Goal: Task Accomplishment & Management: Manage account settings

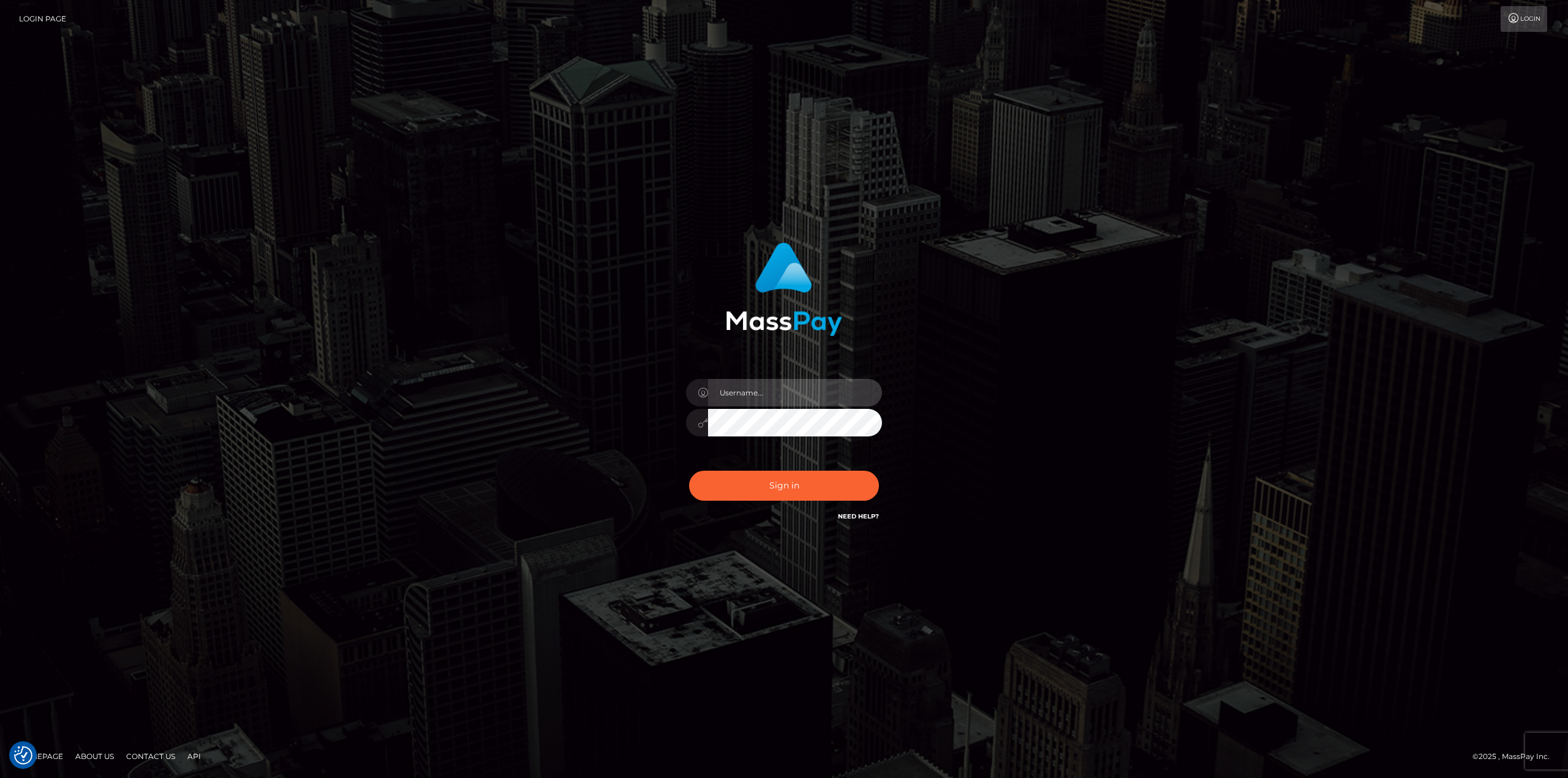
click at [808, 383] on input "text" at bounding box center [795, 393] width 174 height 27
type input "Ahmed"
click at [689, 471] on button "Sign in" at bounding box center [784, 486] width 190 height 30
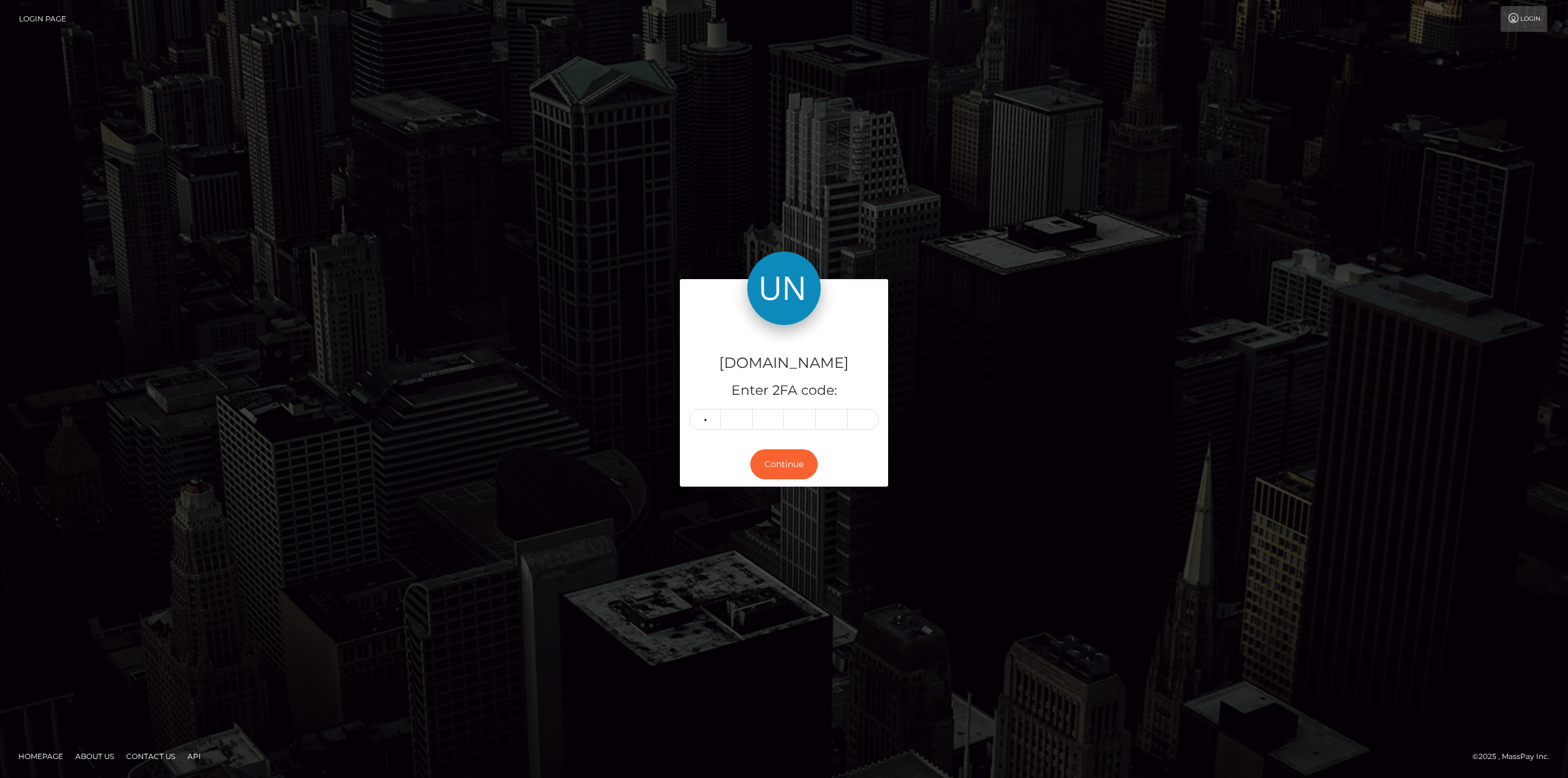
type input "1"
type input "3"
type input "1"
type input "9"
type input "3"
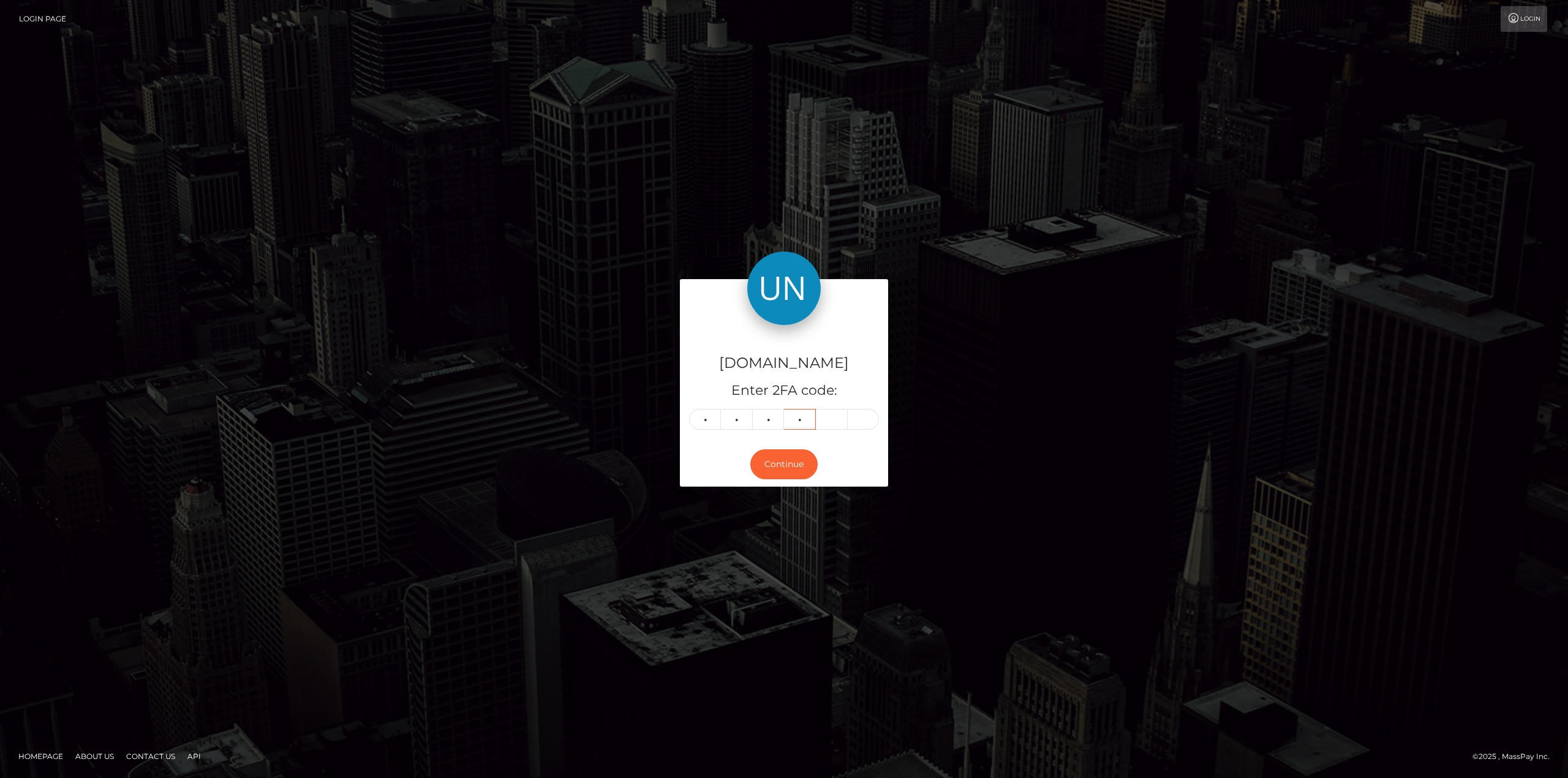
type input "0"
type input "8"
type input "1"
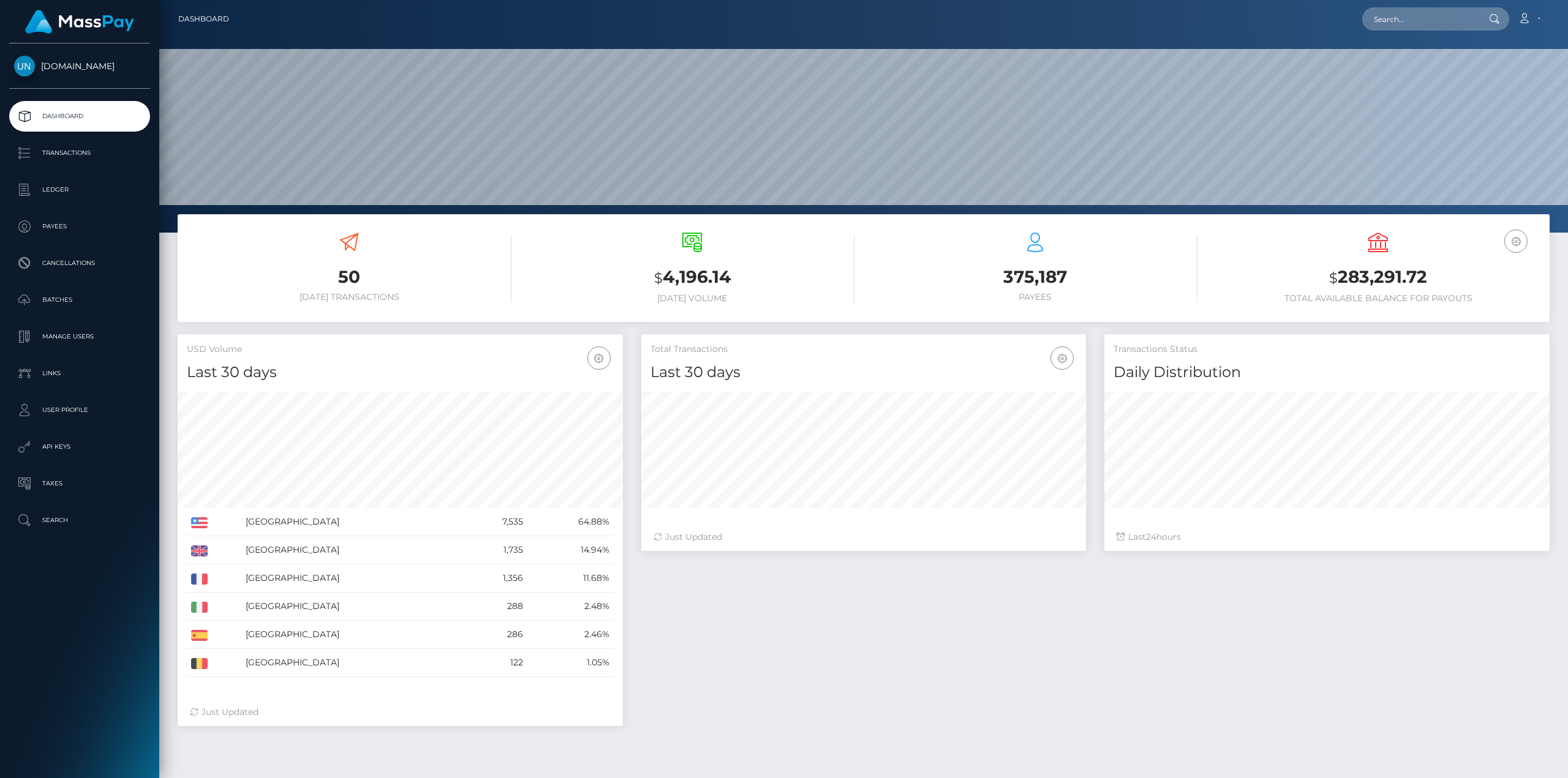
scroll to position [218, 445]
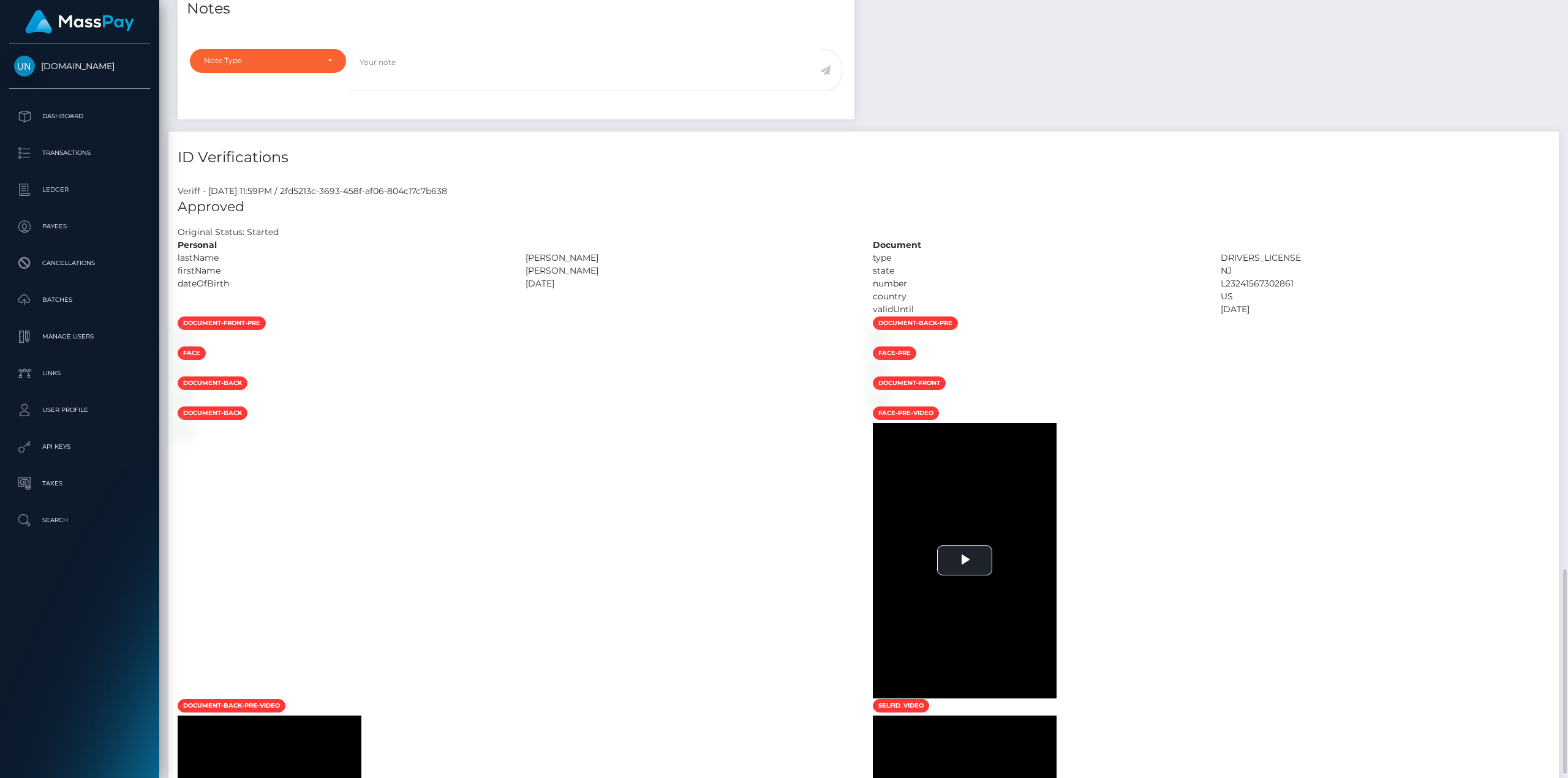
scroll to position [279, 0]
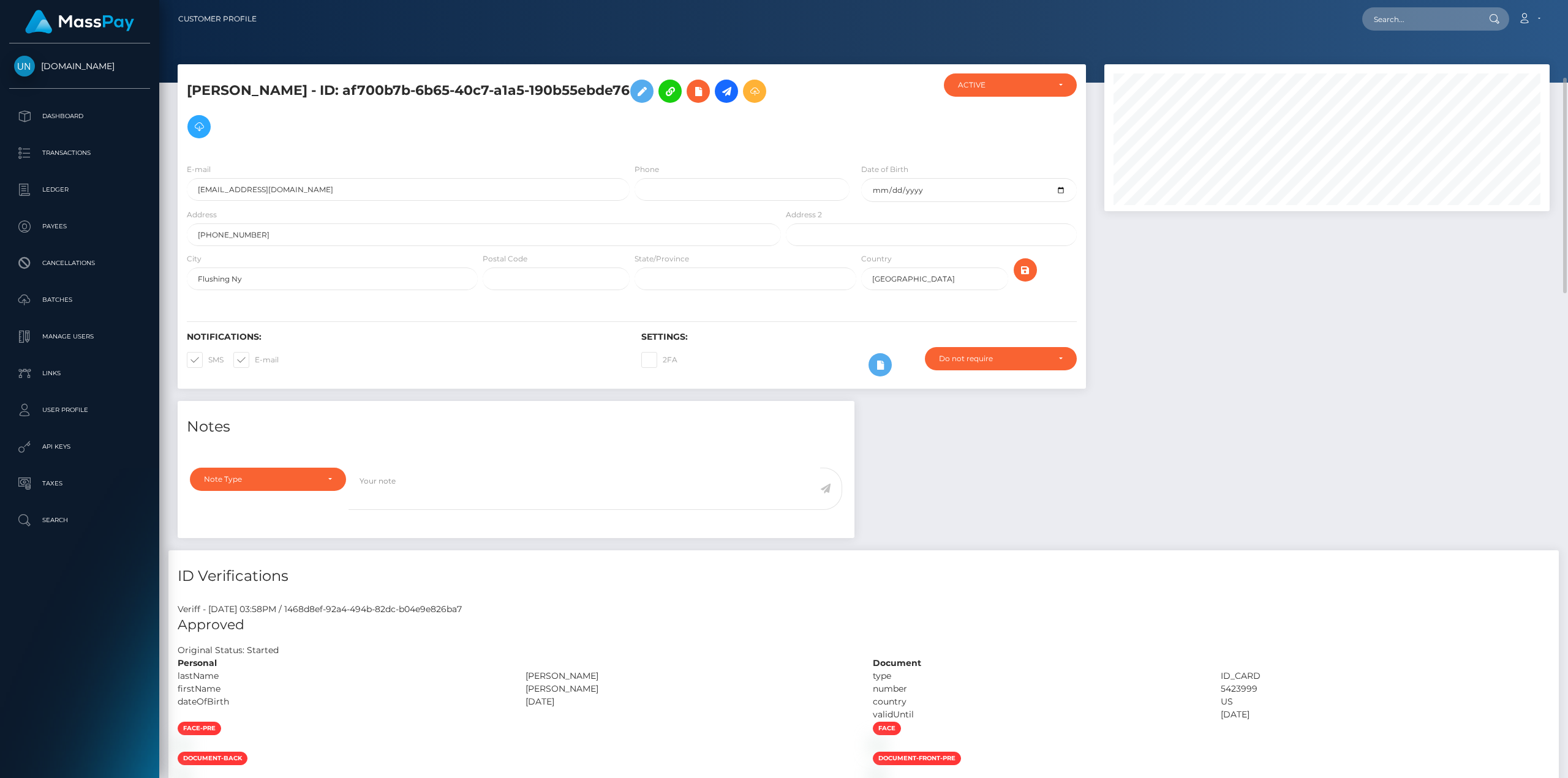
scroll to position [551, 0]
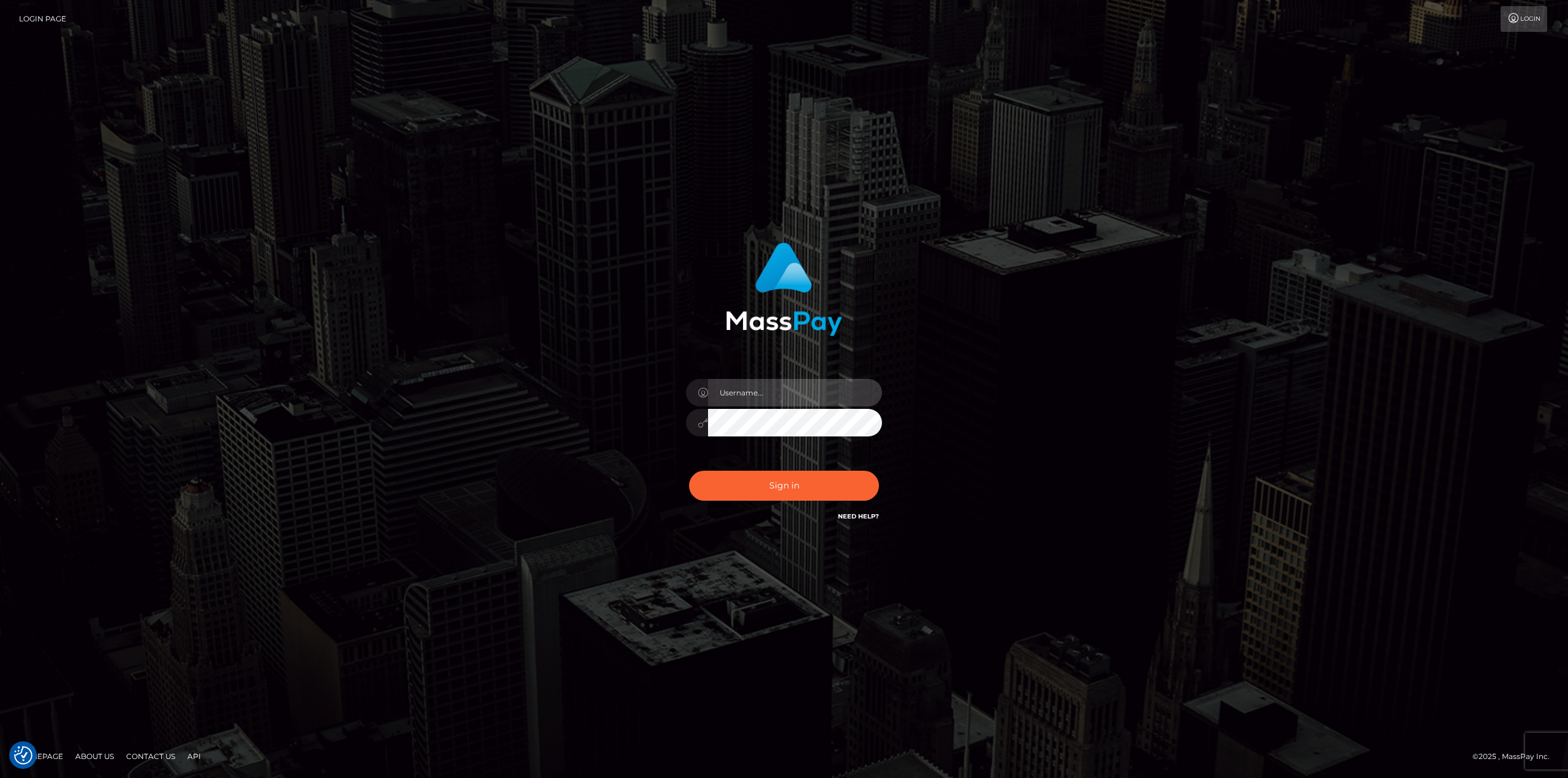
click at [748, 399] on input "text" at bounding box center [795, 393] width 174 height 27
type input "Ahmed"
click at [689, 471] on button "Sign in" at bounding box center [784, 486] width 190 height 30
click at [782, 382] on input "text" at bounding box center [795, 393] width 174 height 27
type input "Ahmed"
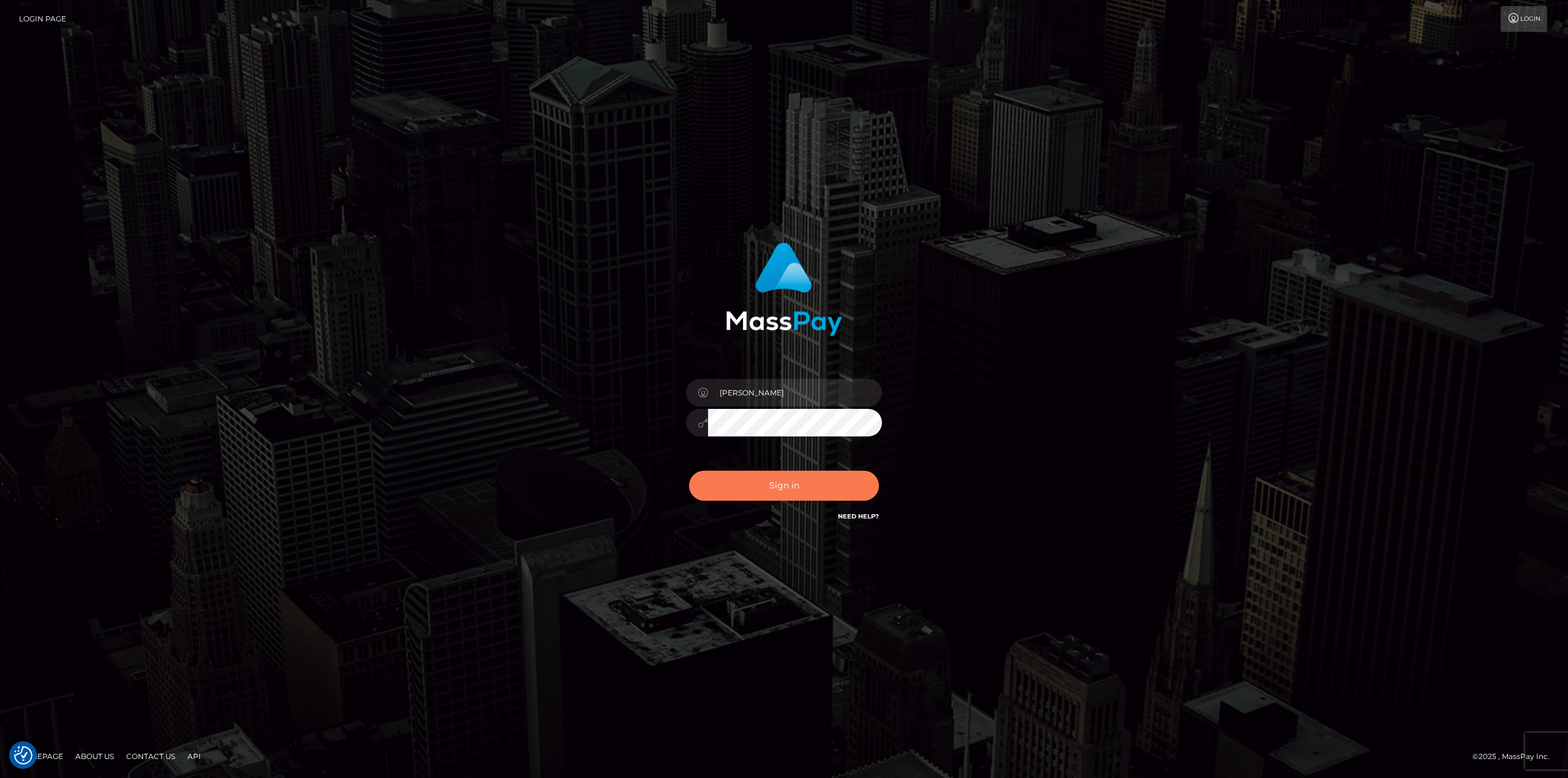
click at [730, 480] on button "Sign in" at bounding box center [784, 486] width 190 height 30
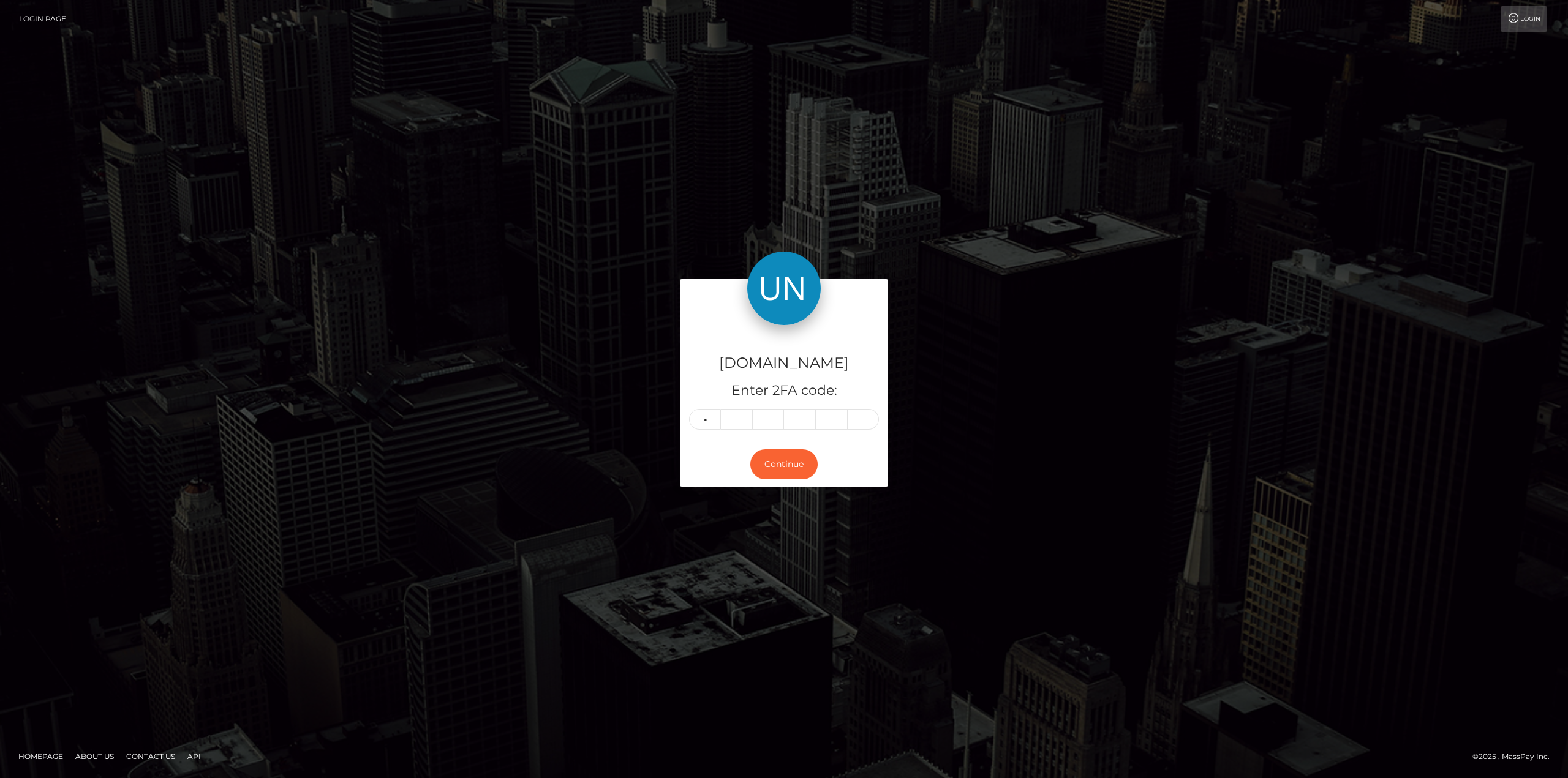
type input "4"
type input "0"
type input "1"
type input "9"
type input "7"
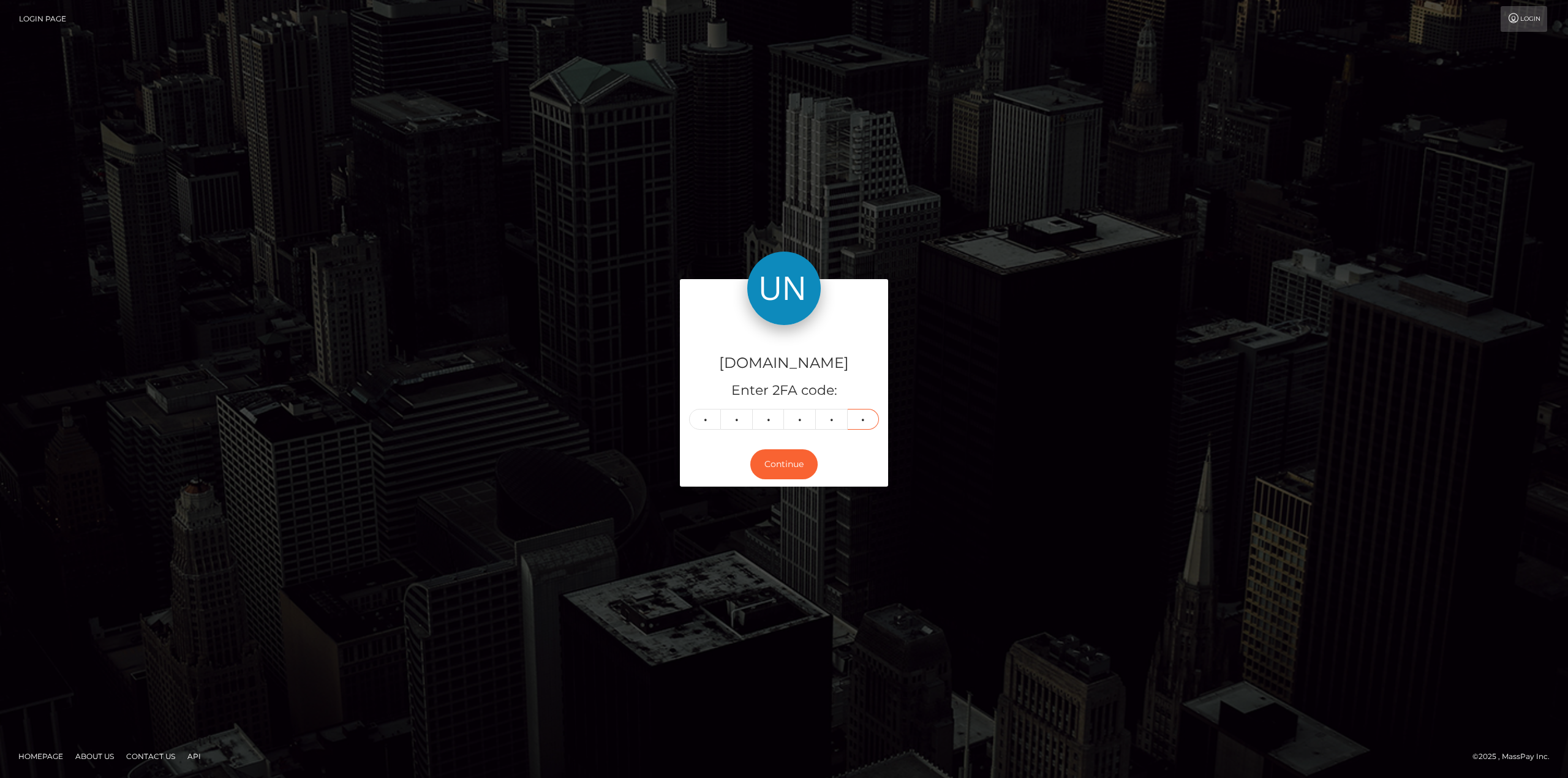
type input "8"
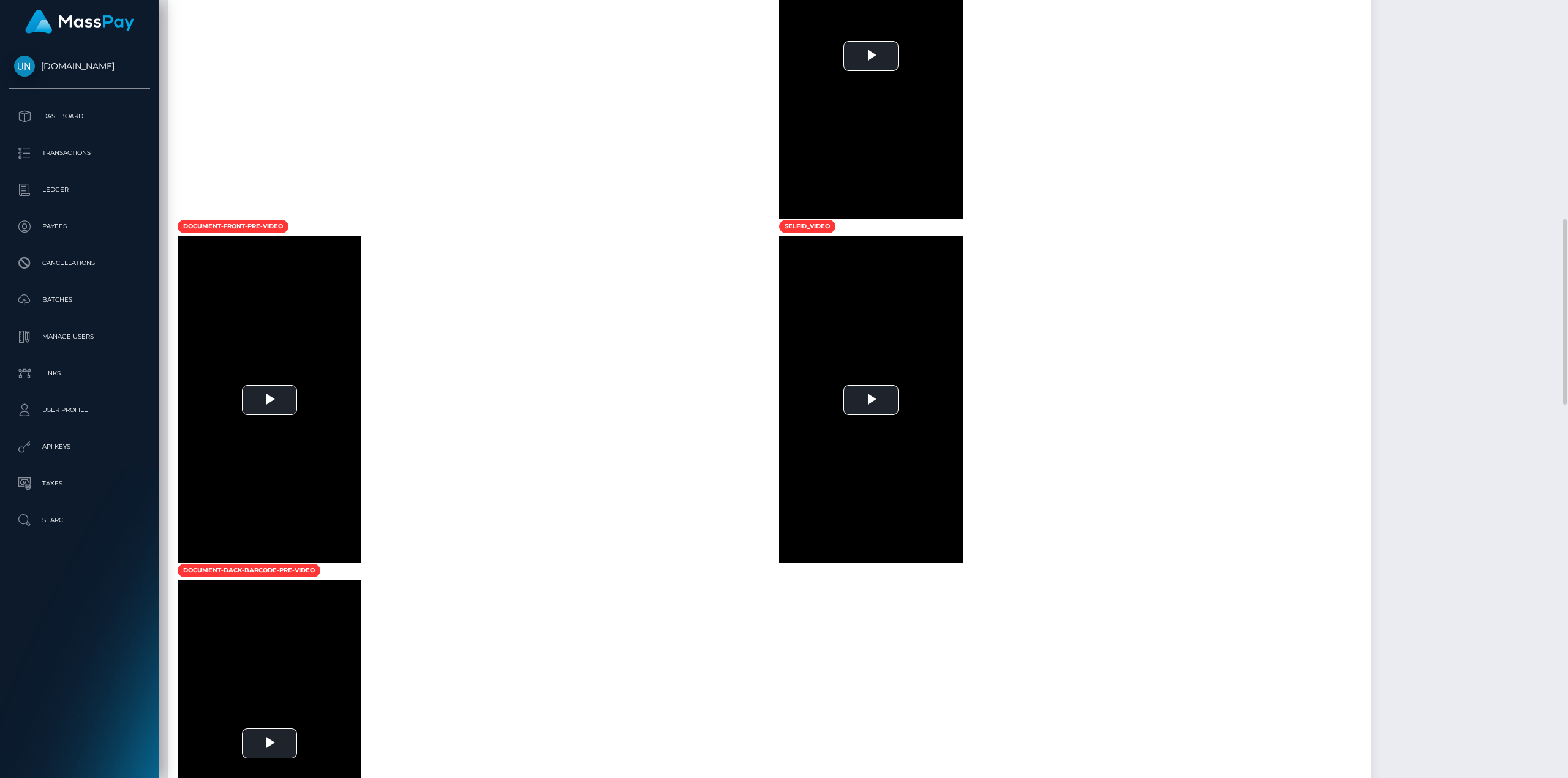
scroll to position [428, 0]
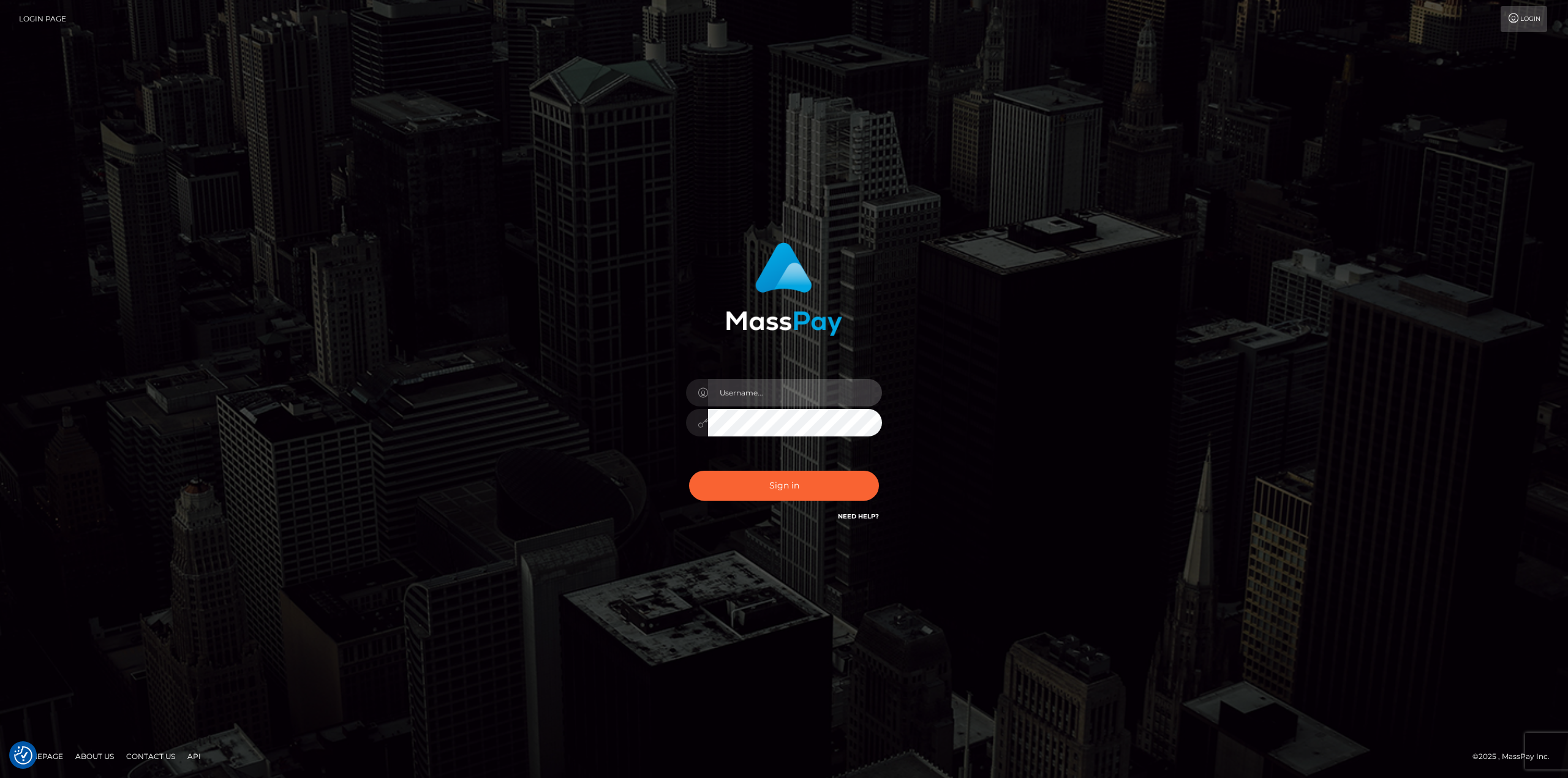
drag, startPoint x: 796, startPoint y: 383, endPoint x: 807, endPoint y: 393, distance: 14.9
click at [797, 383] on input "text" at bounding box center [795, 393] width 174 height 27
type input "Ahmed"
click at [689, 471] on button "Sign in" at bounding box center [784, 486] width 190 height 30
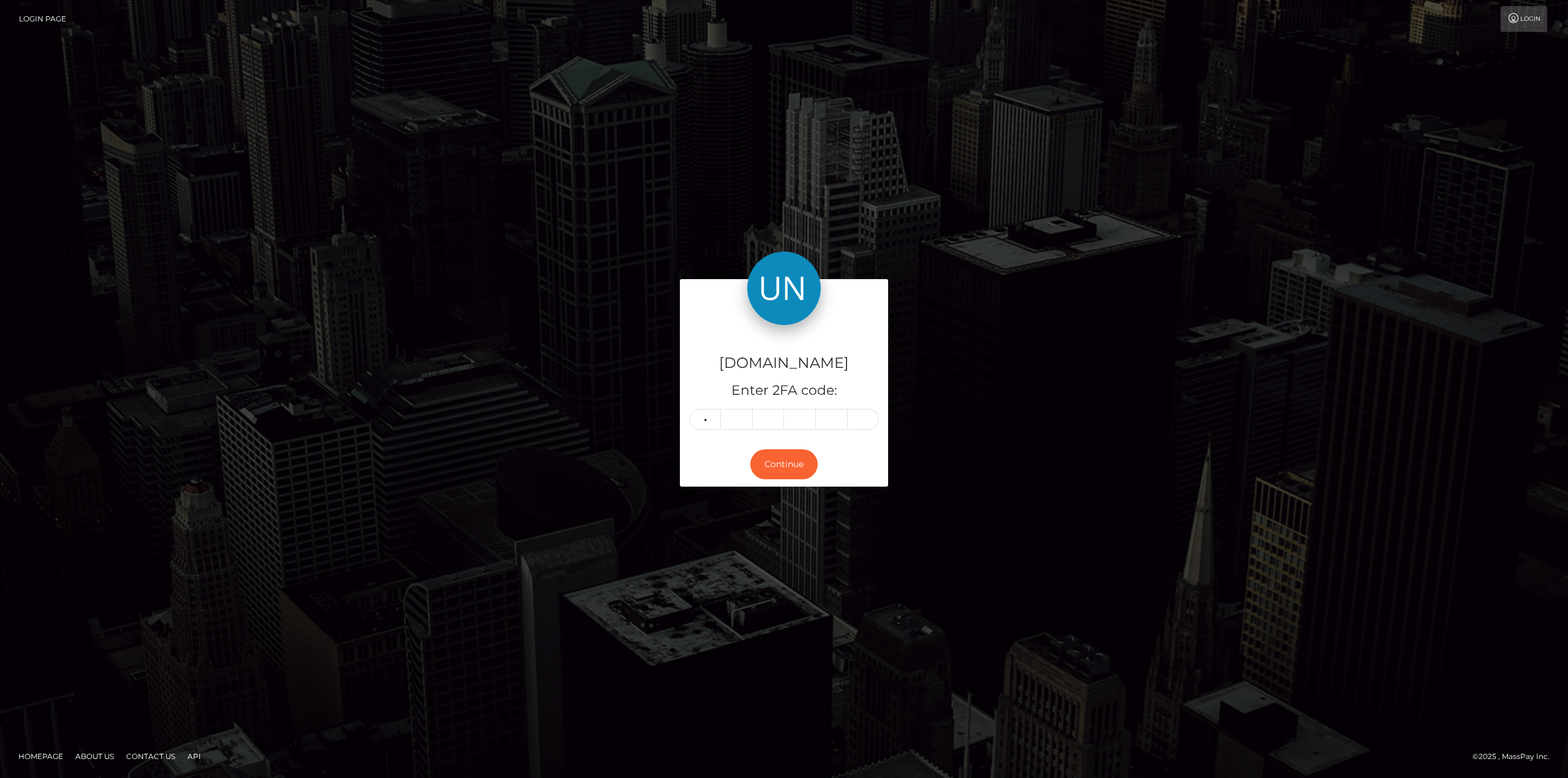
type input "3"
type input "9"
type input "4"
type input "7"
type input "9"
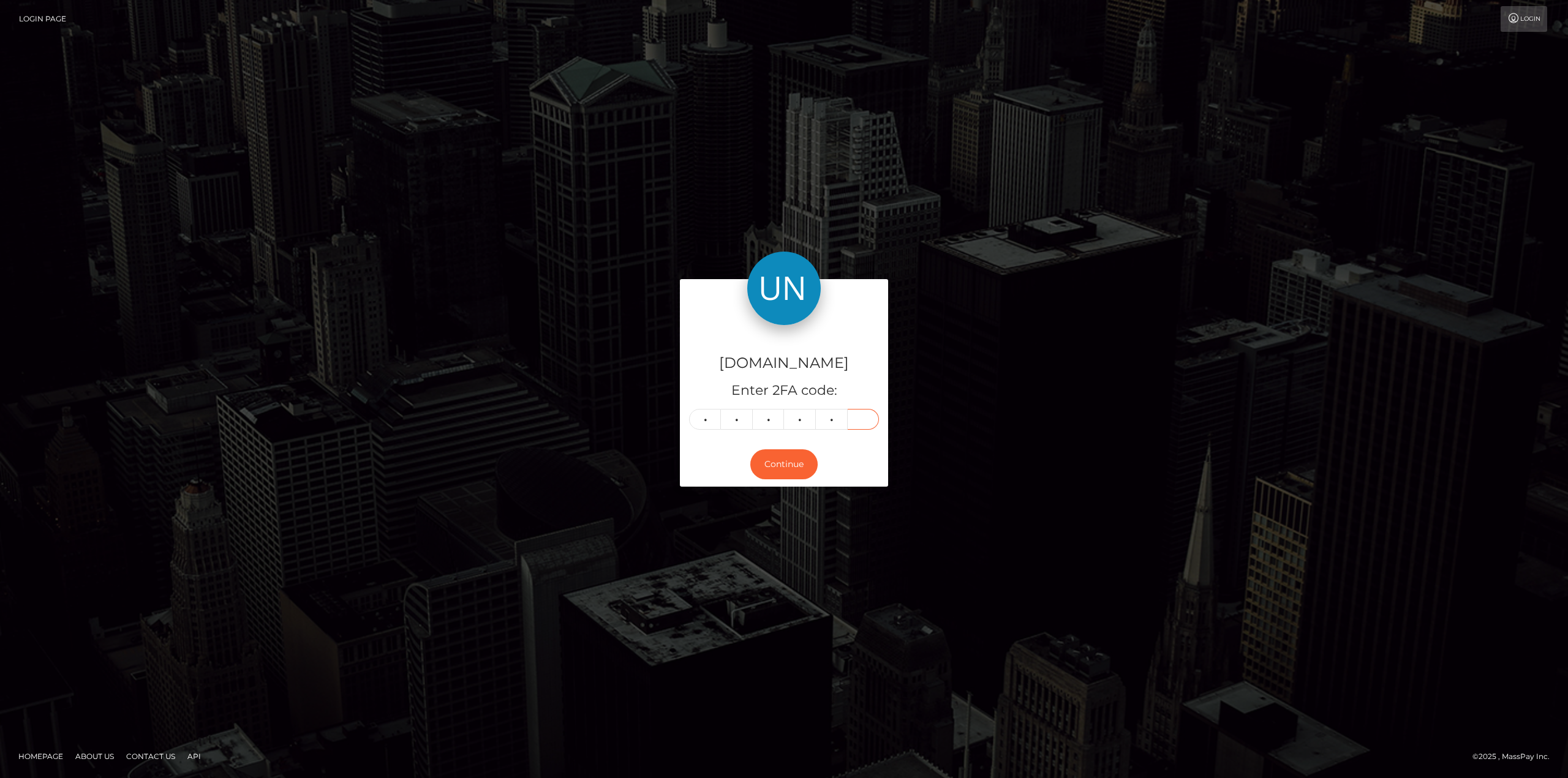
type input "6"
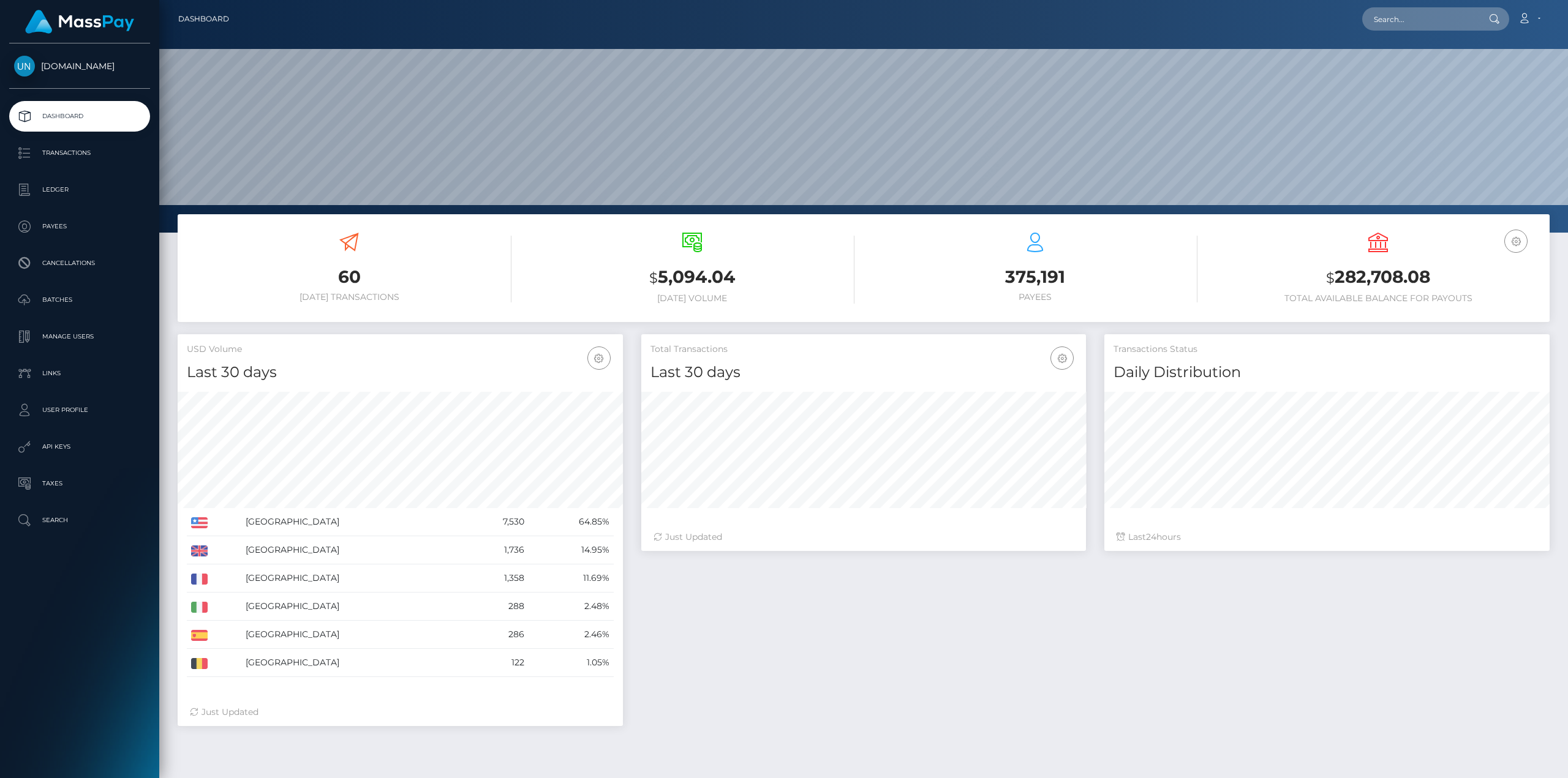
scroll to position [218, 445]
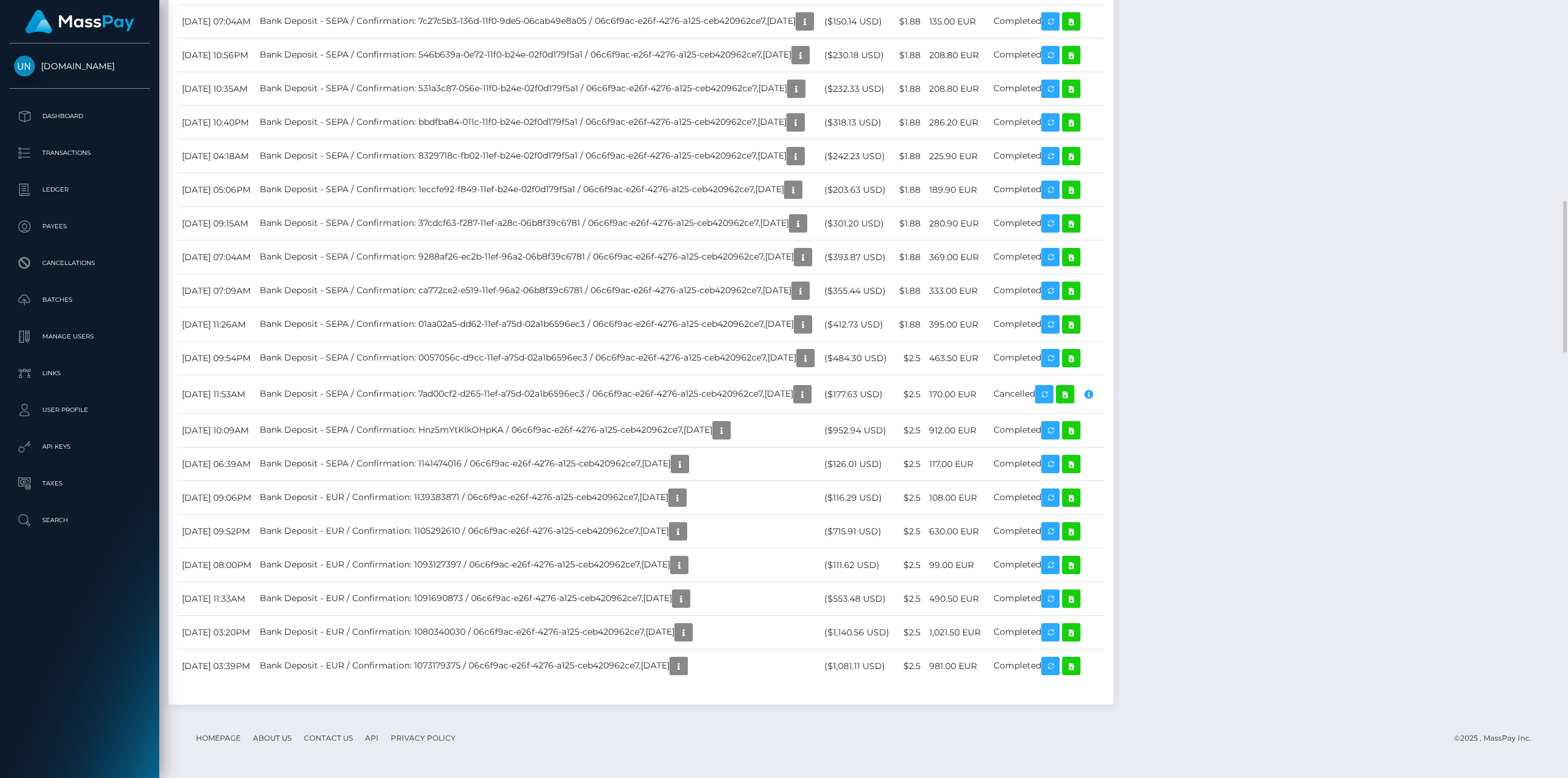
scroll to position [1776, 0]
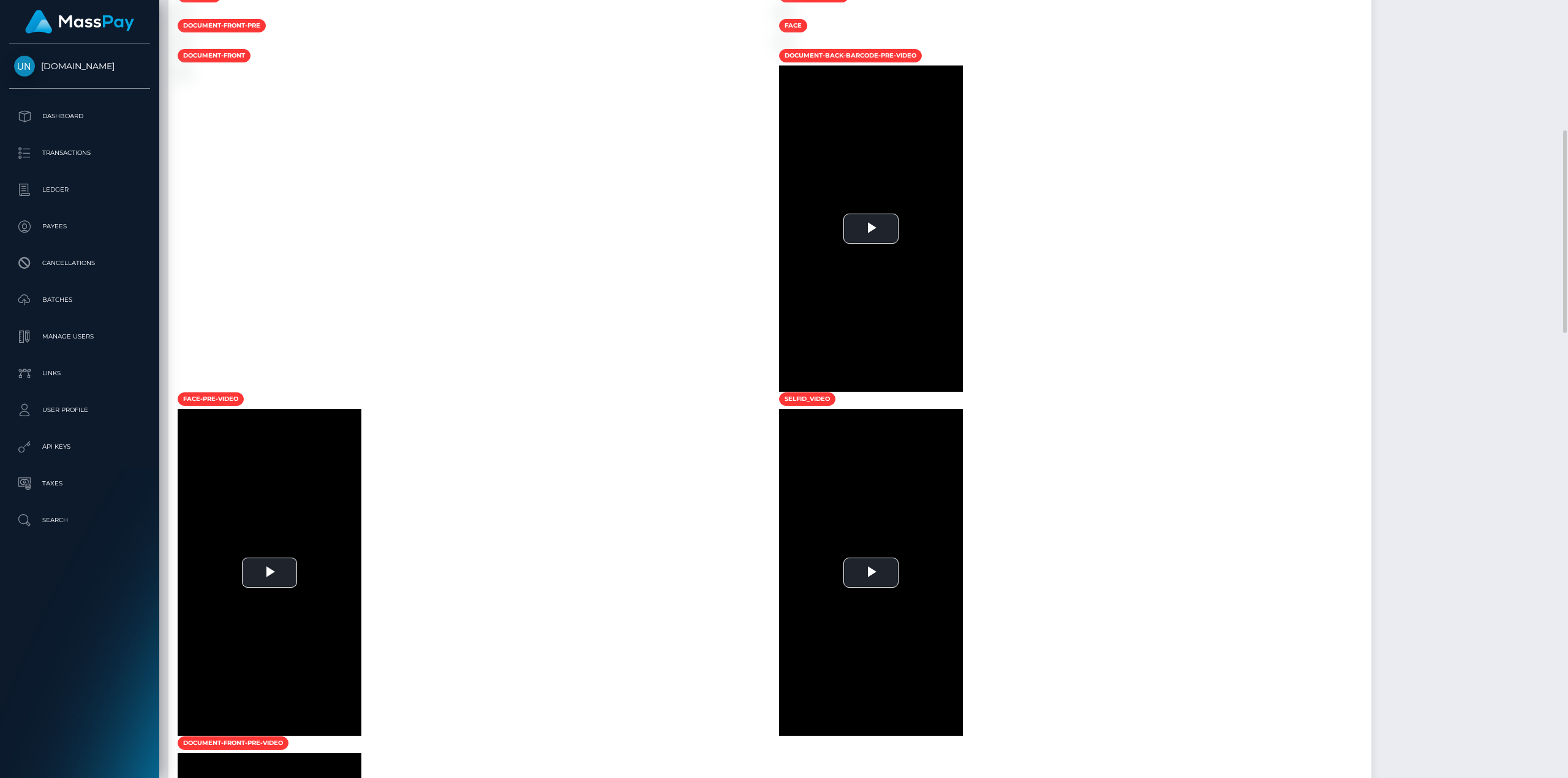
scroll to position [735, 0]
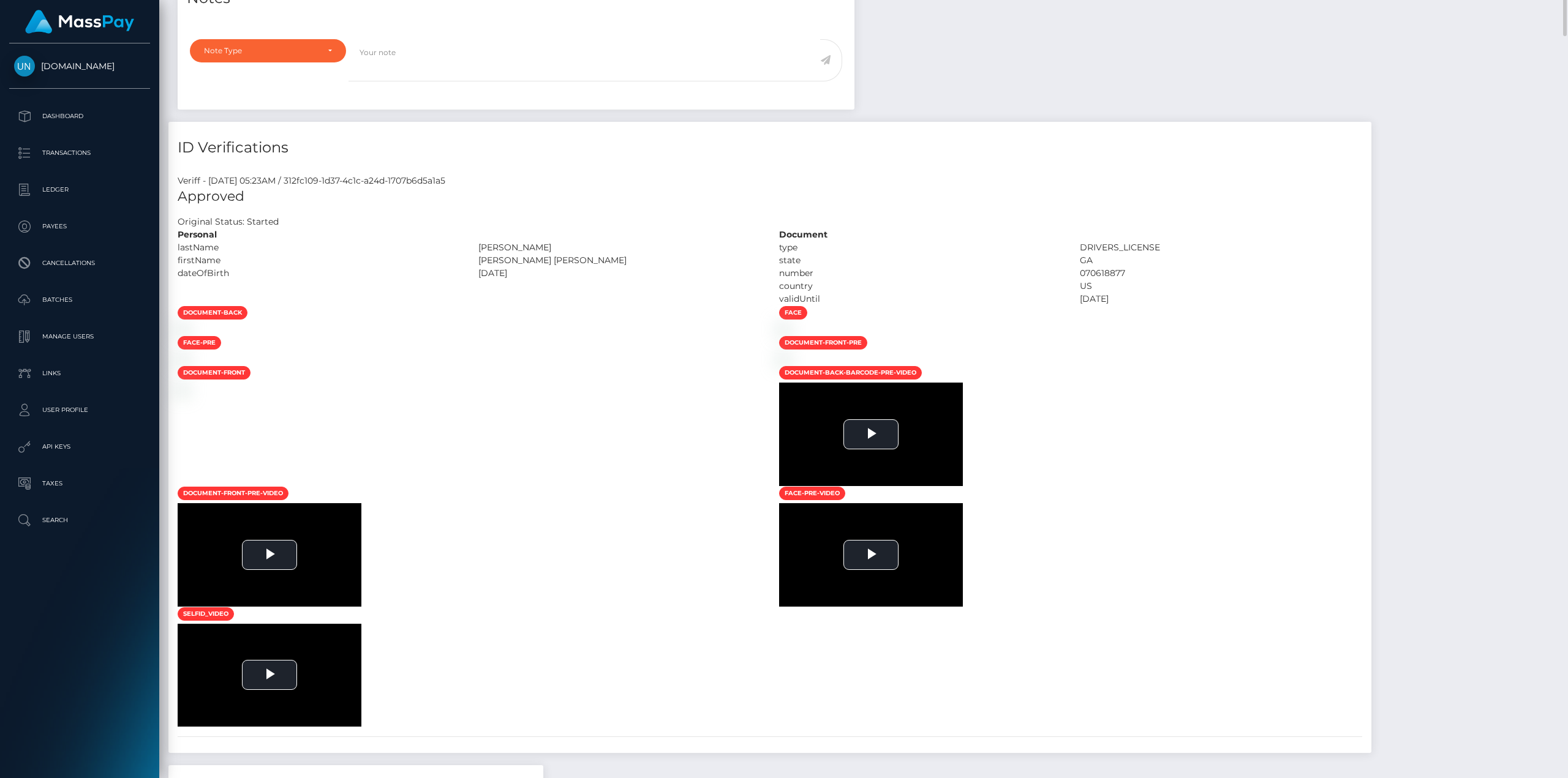
scroll to position [490, 0]
